Goal: Entertainment & Leisure: Consume media (video, audio)

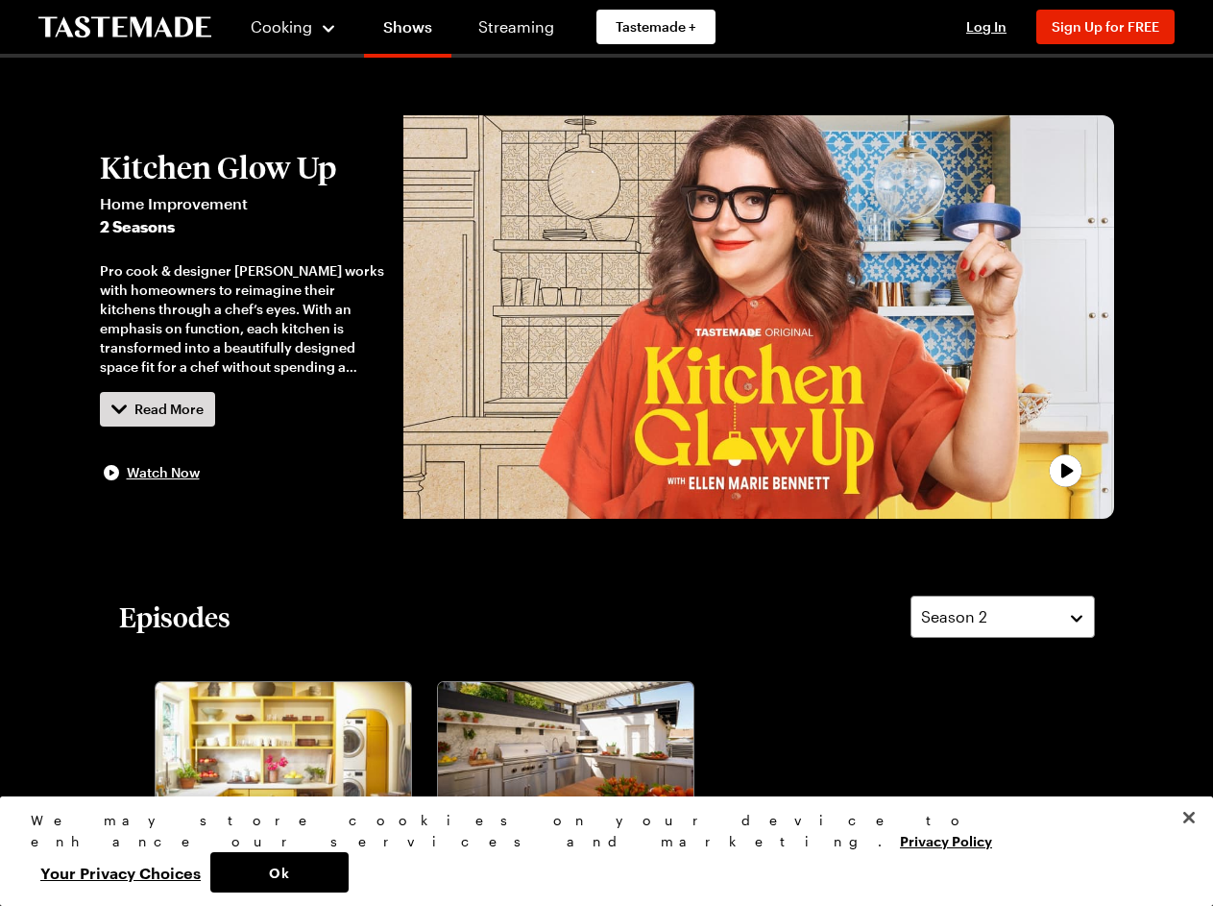
click at [285, 27] on span "Cooking" at bounding box center [281, 26] width 61 height 18
click at [995, 27] on span "Log In" at bounding box center [986, 26] width 40 height 16
click at [1114, 27] on span "Sign Up for FREE" at bounding box center [1106, 26] width 108 height 16
click at [242, 317] on div "Pro cook & designer [PERSON_NAME] works with homeowners to reimagine their kitc…" at bounding box center [242, 318] width 285 height 115
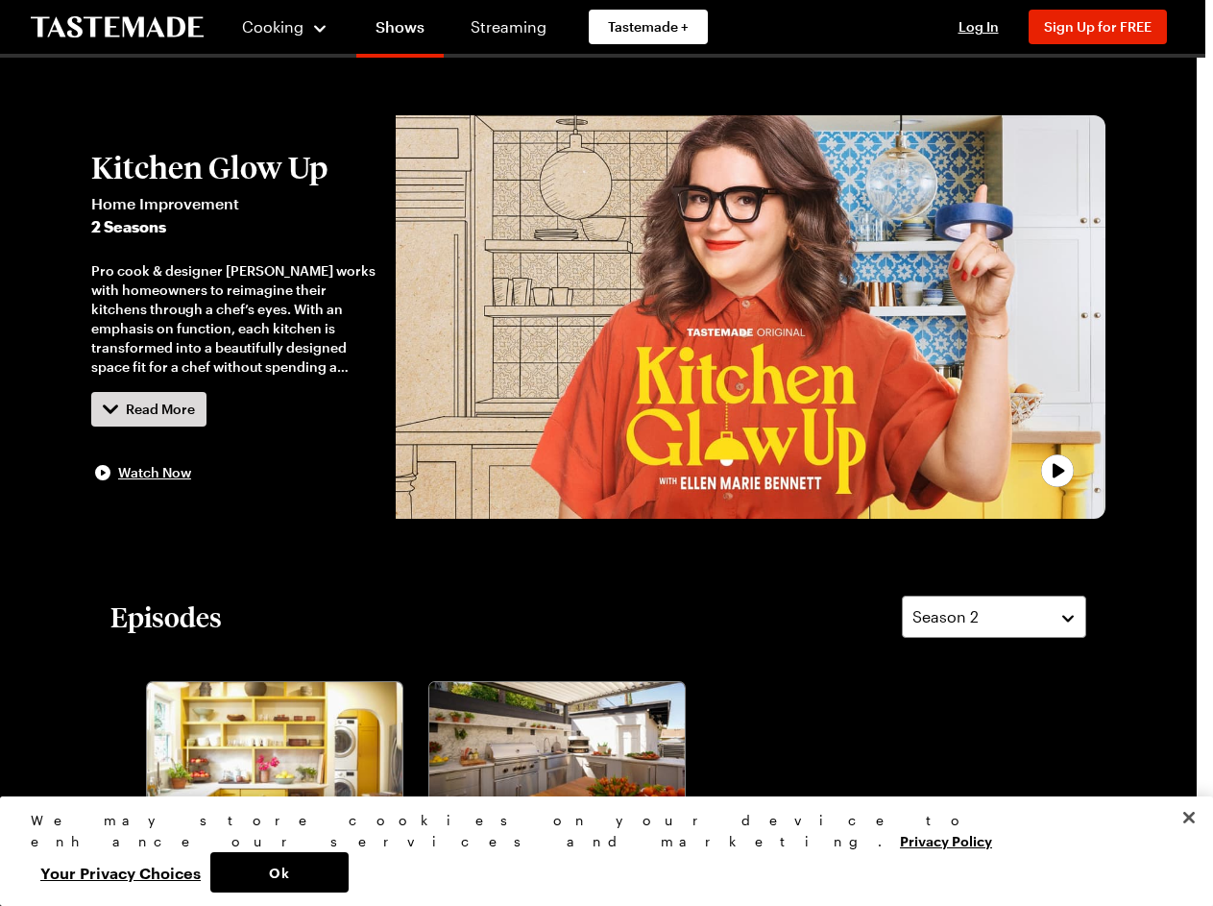
click at [158, 409] on div at bounding box center [606, 453] width 1213 height 906
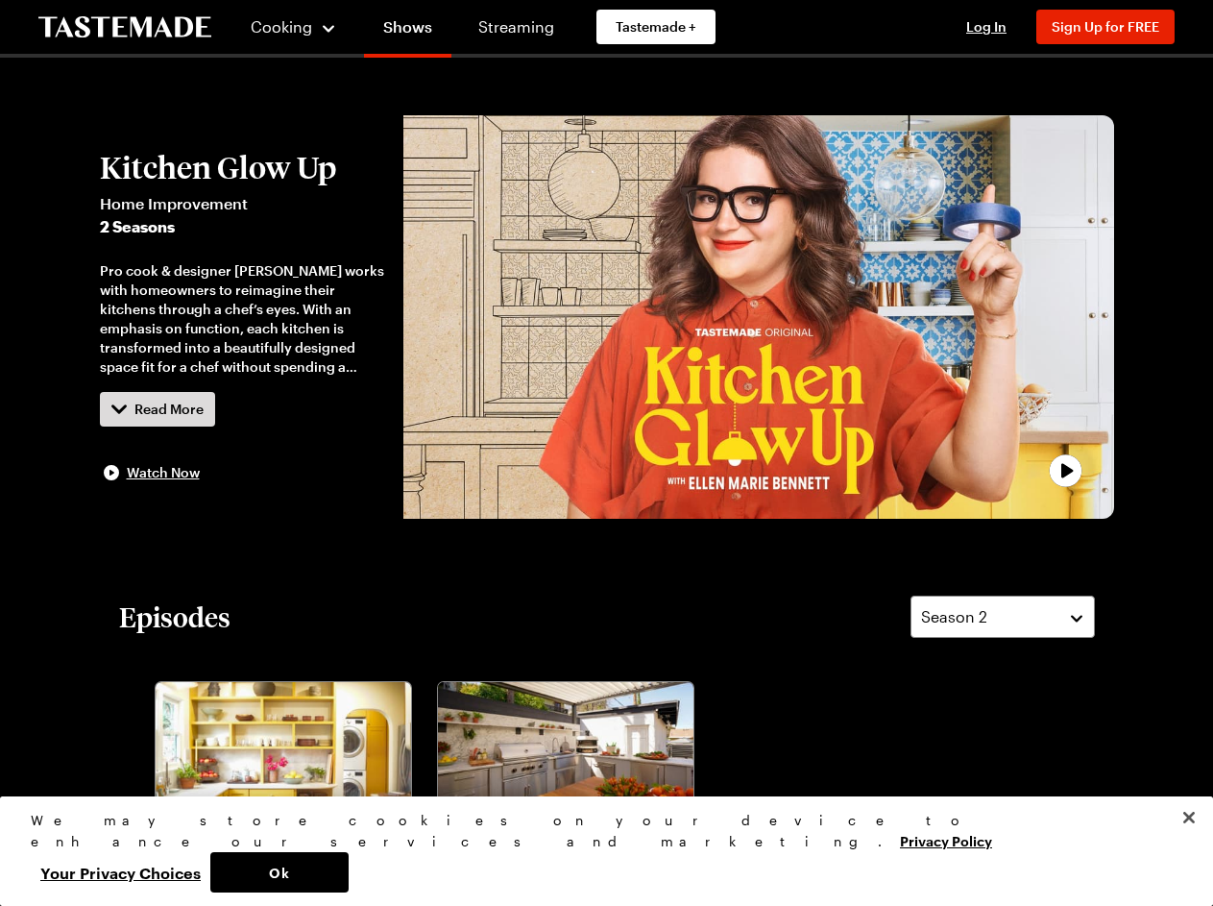
click at [758, 317] on div "This show is available for members only Join now for FREE to watch this and ove…" at bounding box center [607, 453] width 566 height 403
click at [1003, 617] on div at bounding box center [606, 453] width 1213 height 906
click at [436, 791] on div "Perfect Patio Pizza, Please Kitchen Glow Up S2 - E1 [PERSON_NAME] & [PERSON_NAM…" at bounding box center [577, 843] width 282 height 334
click at [349, 872] on button "Ok" at bounding box center [279, 872] width 138 height 40
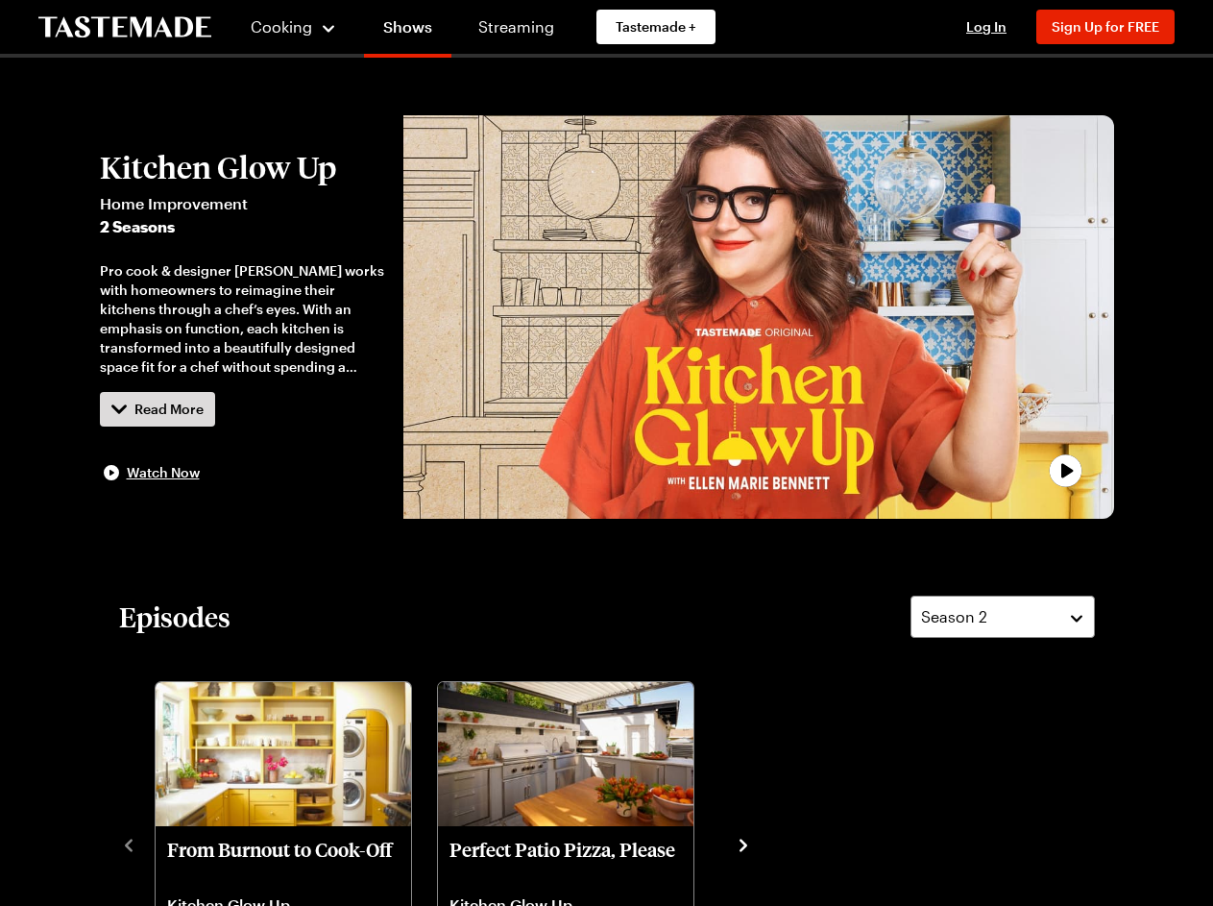
click at [210, 872] on button "Your Privacy Choices" at bounding box center [121, 872] width 180 height 40
